Goal: Use online tool/utility: Utilize a website feature to perform a specific function

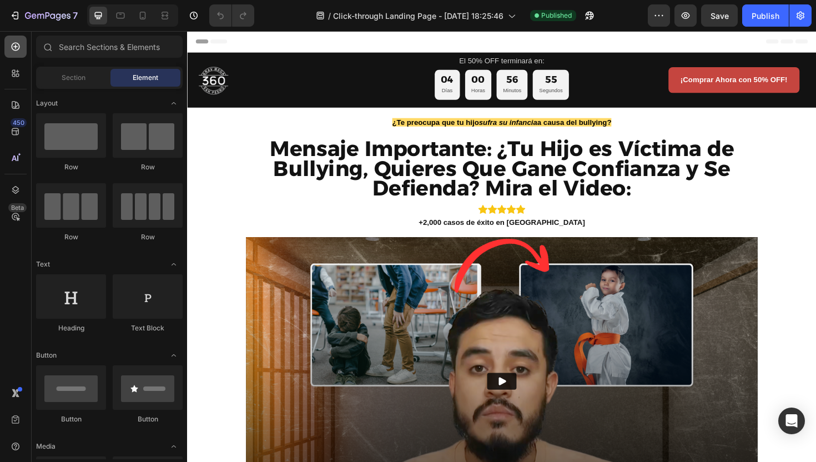
click at [12, 50] on icon at bounding box center [15, 46] width 11 height 11
click at [797, 14] on icon "button" at bounding box center [801, 16] width 8 height 8
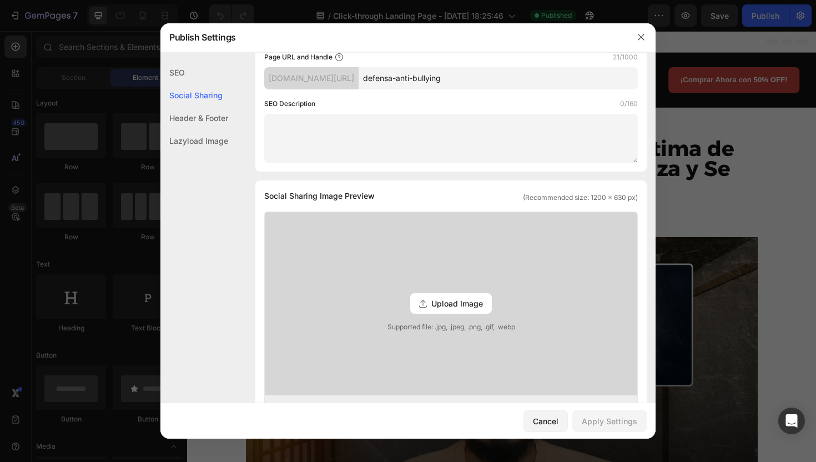
scroll to position [142, 0]
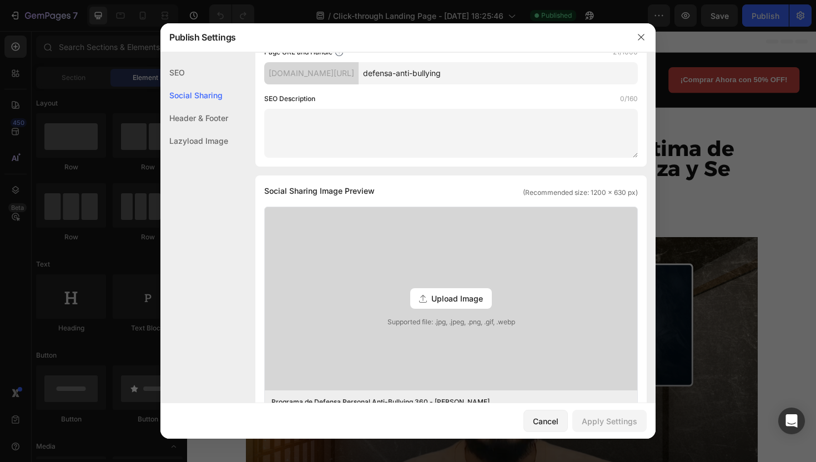
click at [425, 303] on div "Upload Image" at bounding box center [451, 298] width 82 height 21
click at [0, 0] on input "Upload Image Supported file: .jpg, .jpeg, .png, .gif, .webp" at bounding box center [0, 0] width 0 height 0
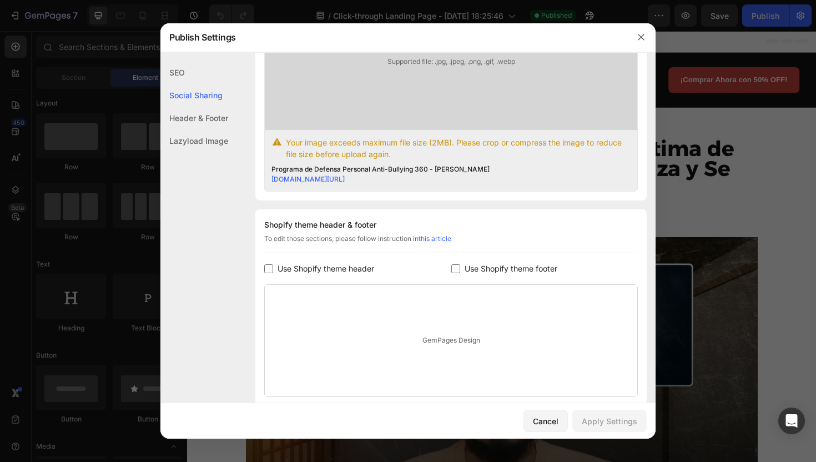
scroll to position [486, 0]
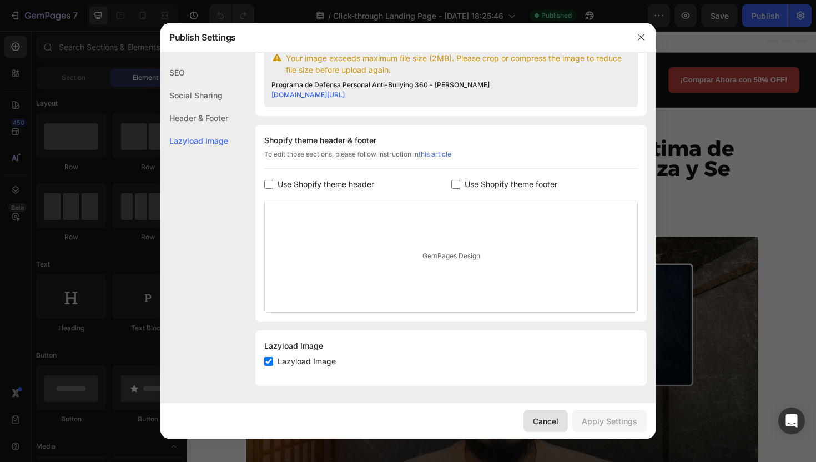
click at [548, 420] on div "Cancel" at bounding box center [546, 421] width 26 height 12
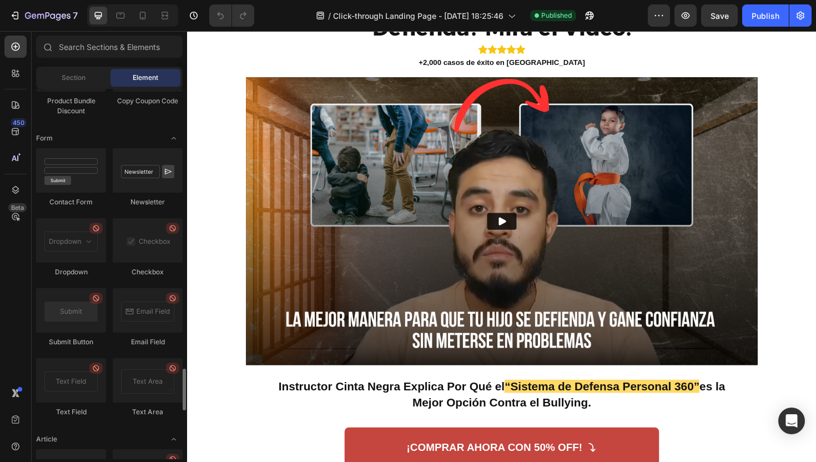
scroll to position [2921, 0]
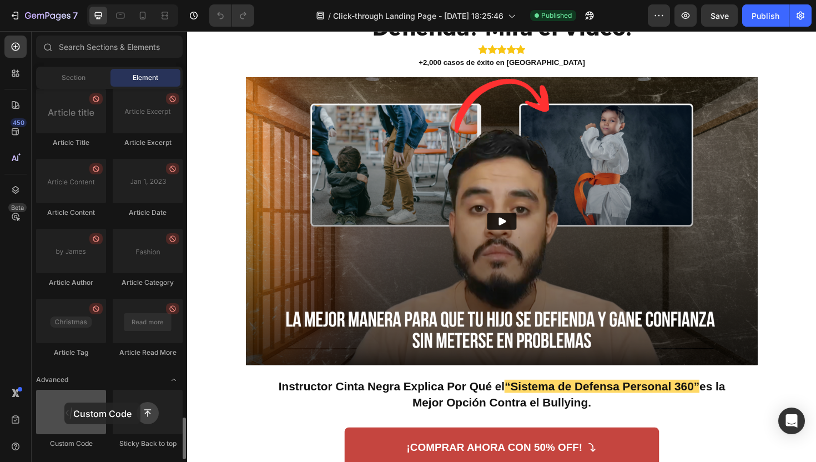
click at [64, 403] on div at bounding box center [71, 412] width 70 height 44
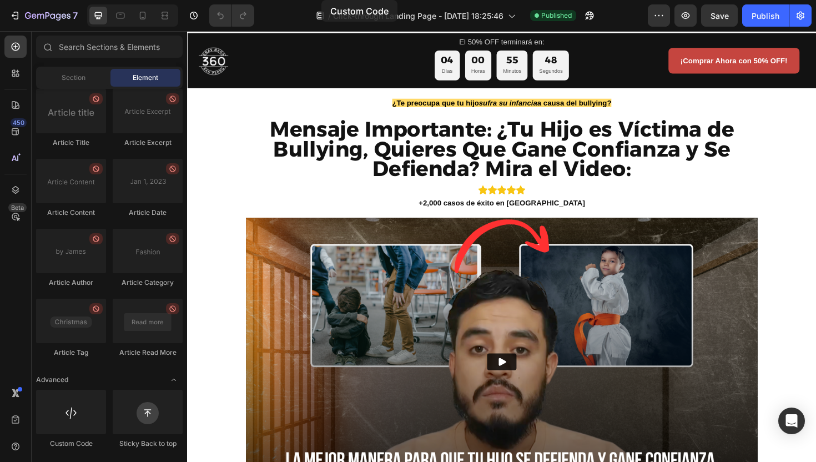
scroll to position [0, 0]
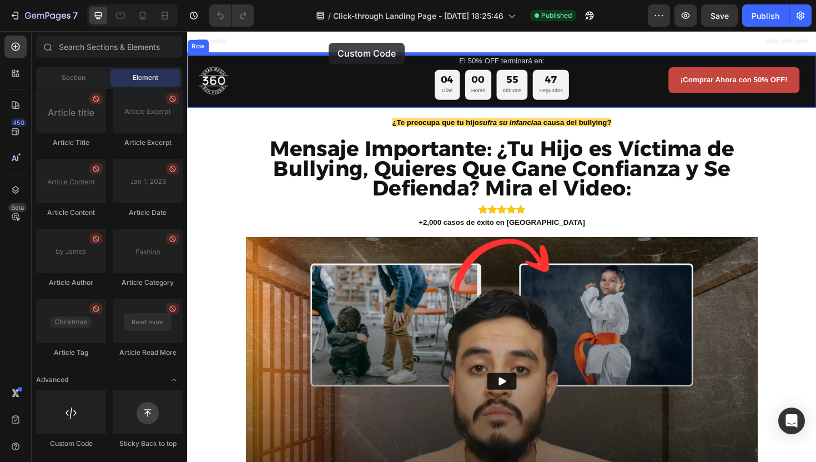
drag, startPoint x: 265, startPoint y: 439, endPoint x: 337, endPoint y: 43, distance: 401.8
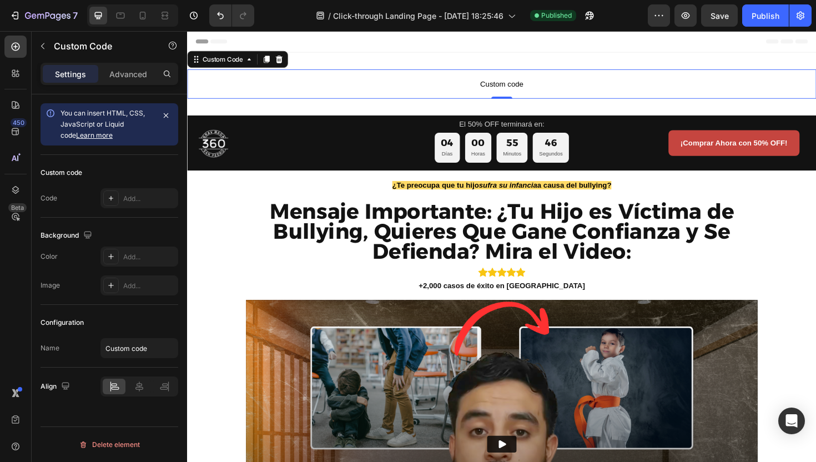
click at [506, 92] on span "Custom code" at bounding box center [520, 87] width 666 height 13
click at [481, 79] on p "Custom code" at bounding box center [520, 87] width 666 height 31
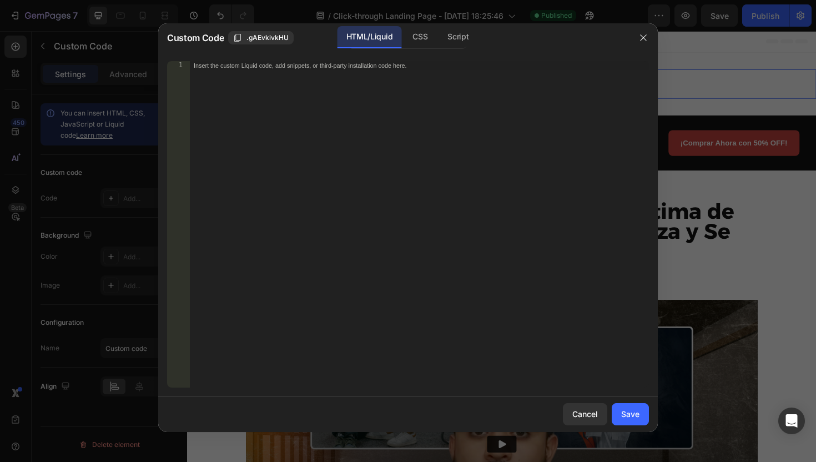
click at [464, 77] on div "Insert the custom Liquid code, add snippets, or third-party installation code h…" at bounding box center [419, 233] width 460 height 344
paste textarea "</script>"
type textarea "</script>"
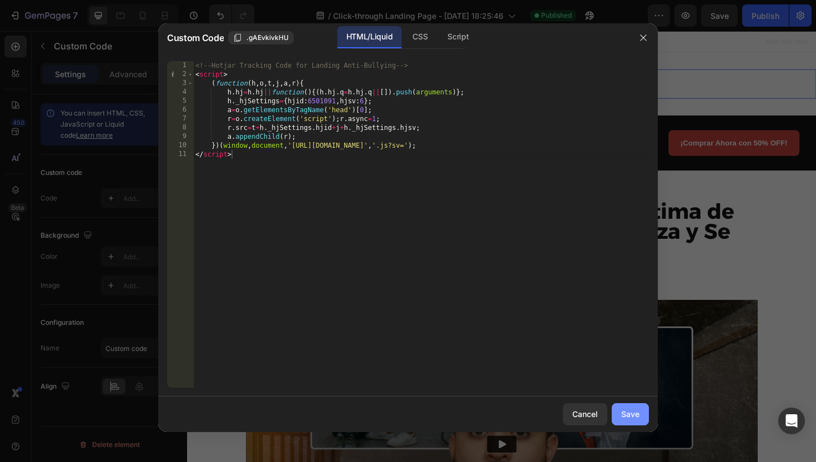
click at [624, 409] on div "Save" at bounding box center [630, 414] width 18 height 12
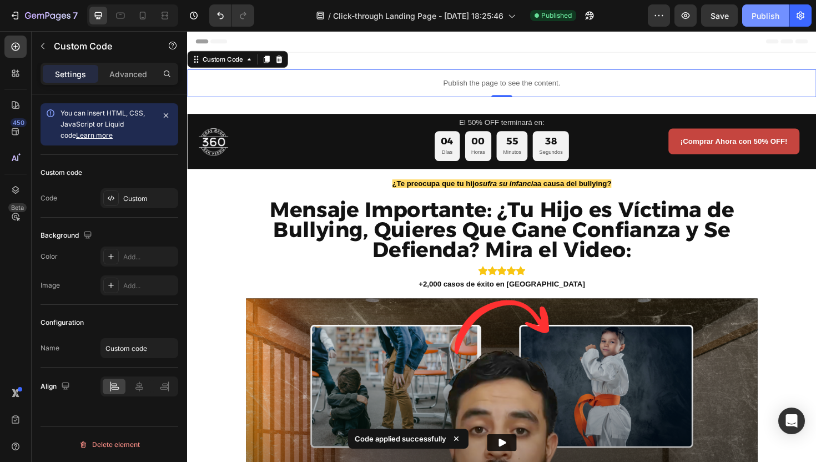
click at [764, 13] on div "Publish" at bounding box center [766, 16] width 28 height 12
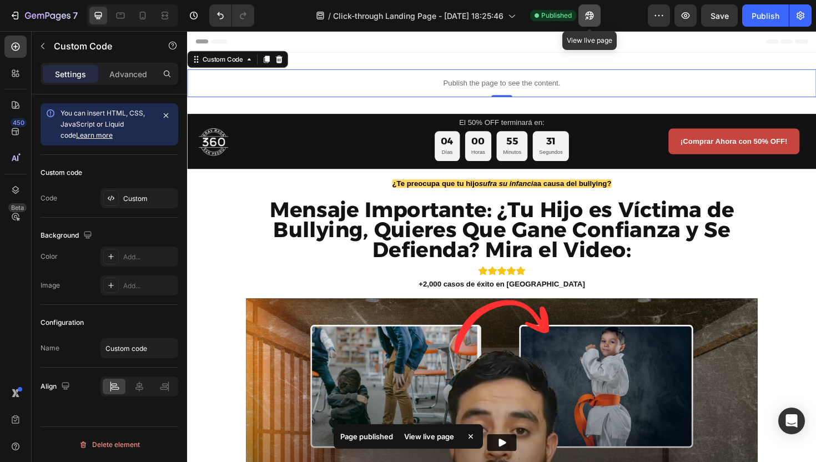
click at [589, 18] on icon "button" at bounding box center [587, 18] width 3 height 3
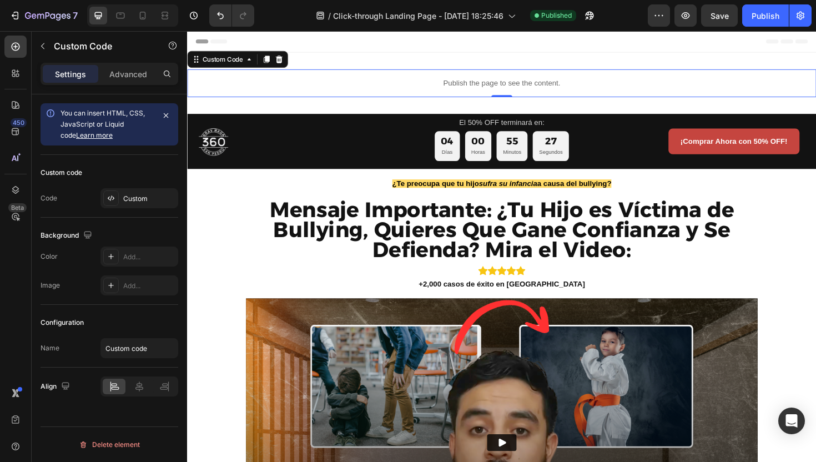
click at [649, 47] on div "Header" at bounding box center [520, 42] width 649 height 22
click at [631, 78] on div "Publish the page to see the content." at bounding box center [520, 86] width 666 height 29
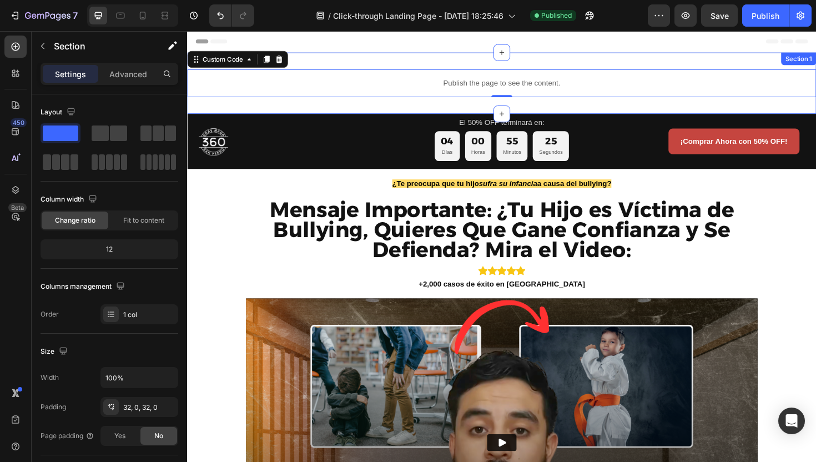
click at [624, 63] on div "Publish the page to see the content. Custom Code 0 Section 1" at bounding box center [520, 86] width 666 height 65
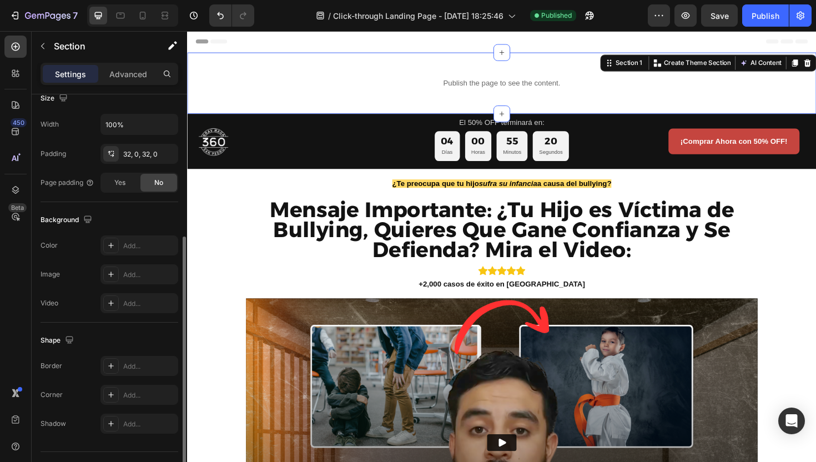
scroll to position [257, 0]
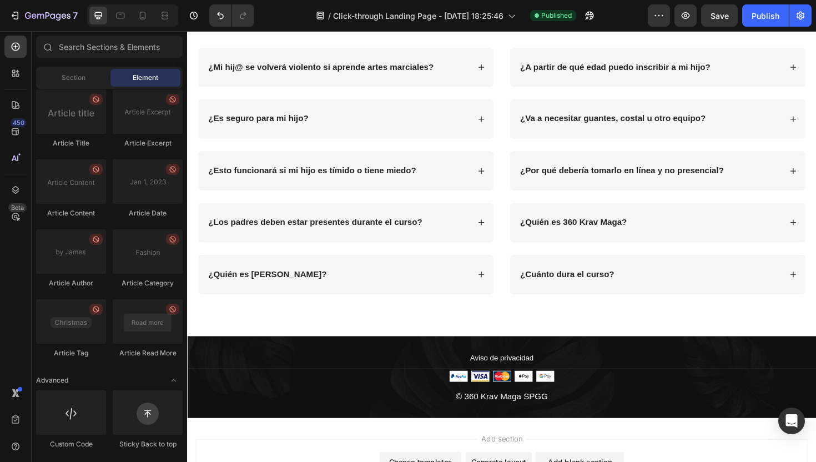
scroll to position [5202, 0]
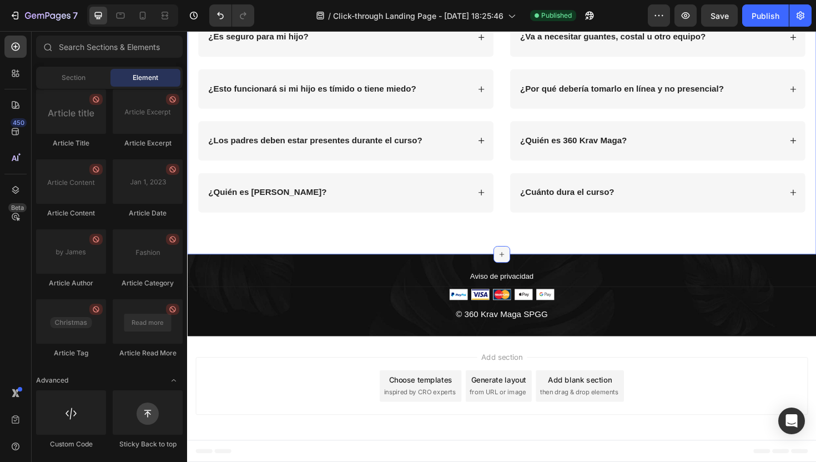
click at [520, 265] on icon at bounding box center [520, 267] width 5 height 5
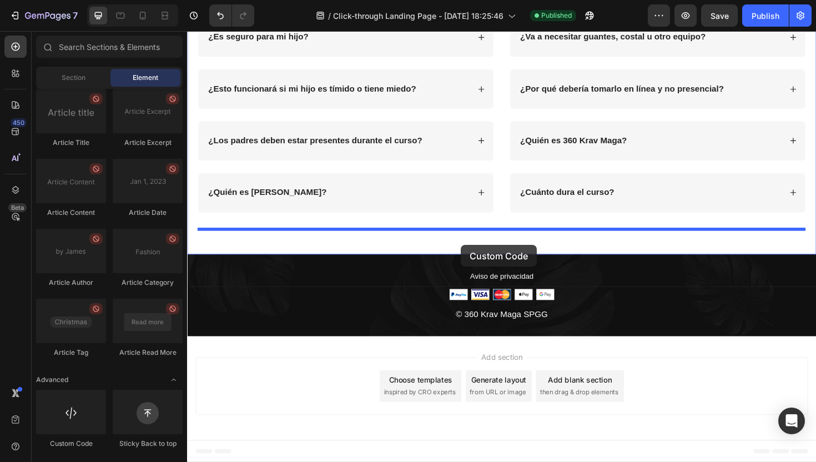
drag, startPoint x: 244, startPoint y: 461, endPoint x: 477, endPoint y: 258, distance: 309.3
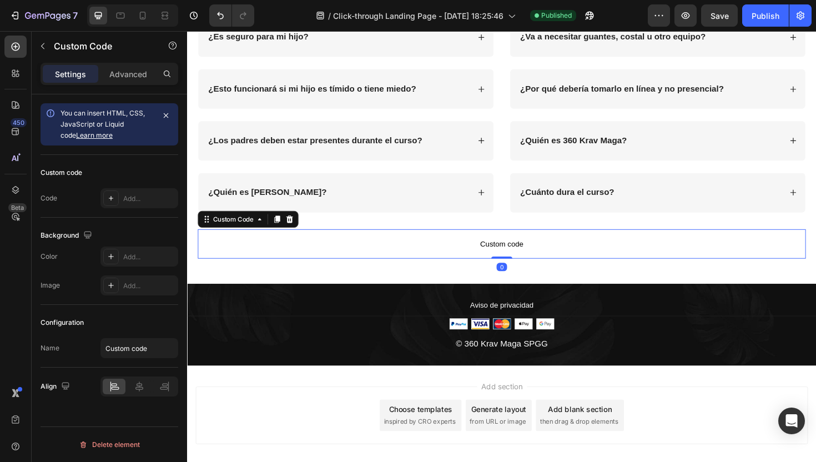
click at [474, 258] on span "Custom code" at bounding box center [520, 256] width 644 height 13
click at [535, 250] on span "Custom code" at bounding box center [520, 256] width 644 height 13
click at [130, 194] on div "Add..." at bounding box center [149, 199] width 52 height 10
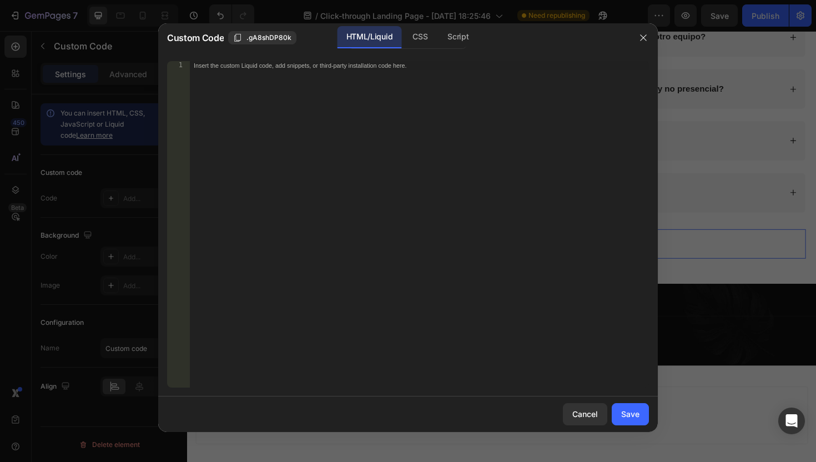
click at [361, 91] on div "Insert the custom Liquid code, add snippets, or third-party installation code h…" at bounding box center [419, 233] width 460 height 344
paste textarea "</script>"
type textarea "</script>"
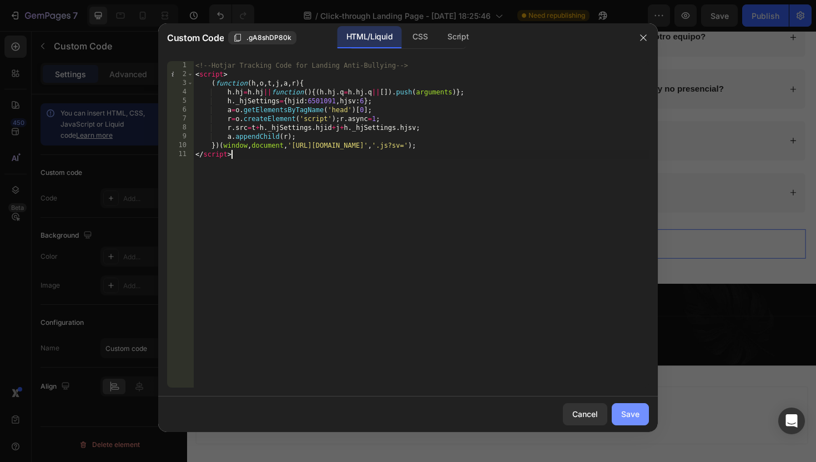
click at [640, 414] on button "Save" at bounding box center [630, 414] width 37 height 22
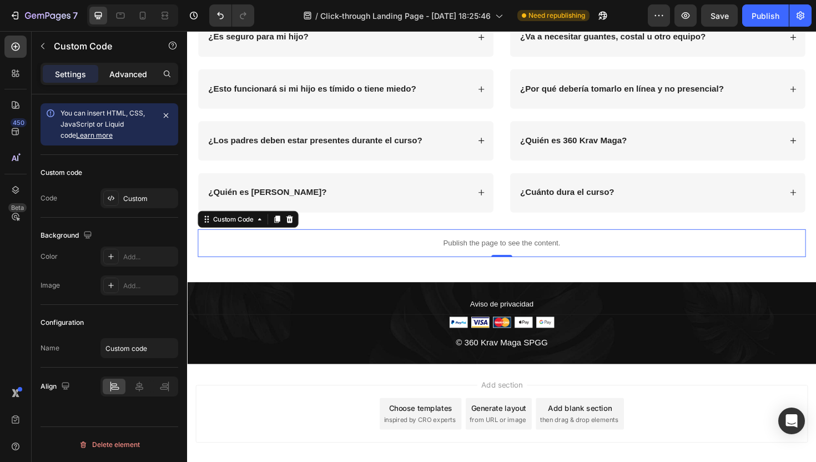
click at [139, 68] on p "Advanced" at bounding box center [128, 74] width 38 height 12
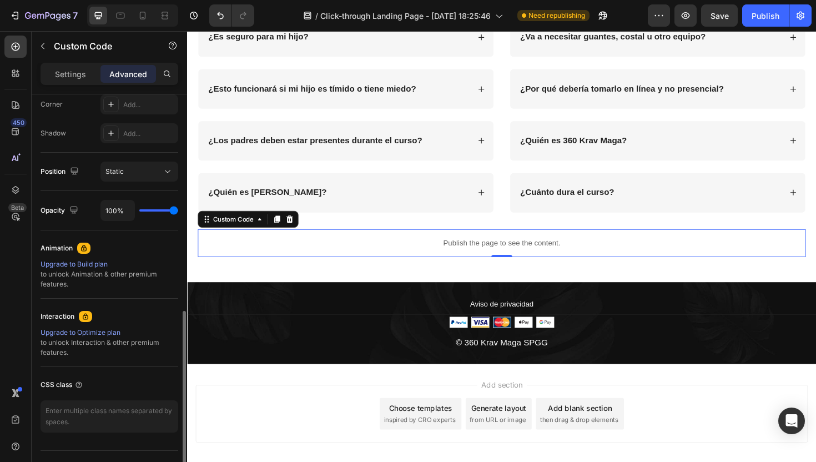
scroll to position [371, 0]
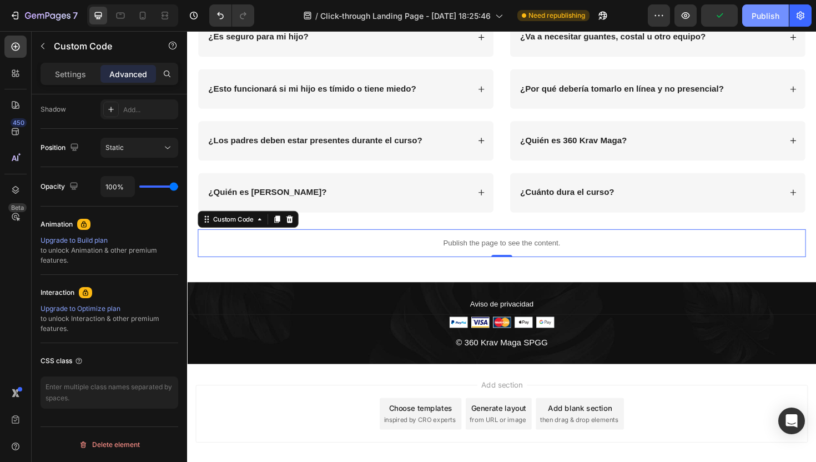
click at [758, 24] on button "Publish" at bounding box center [765, 15] width 47 height 22
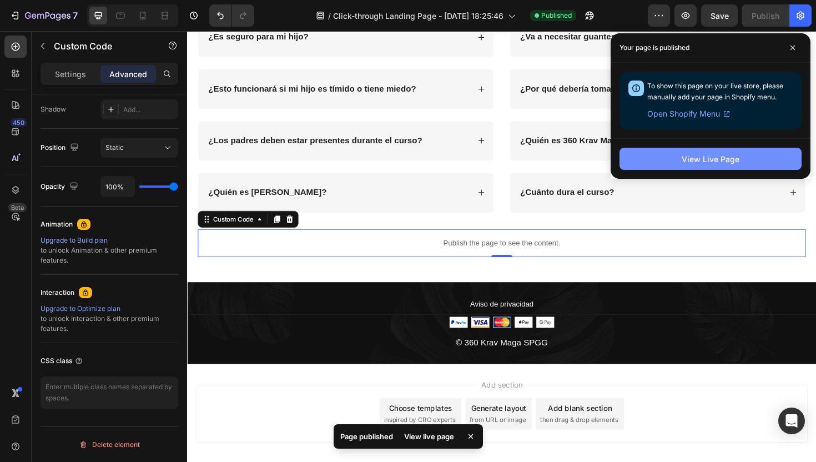
click at [689, 164] on div "View Live Page" at bounding box center [711, 159] width 58 height 12
